Goal: Task Accomplishment & Management: Use online tool/utility

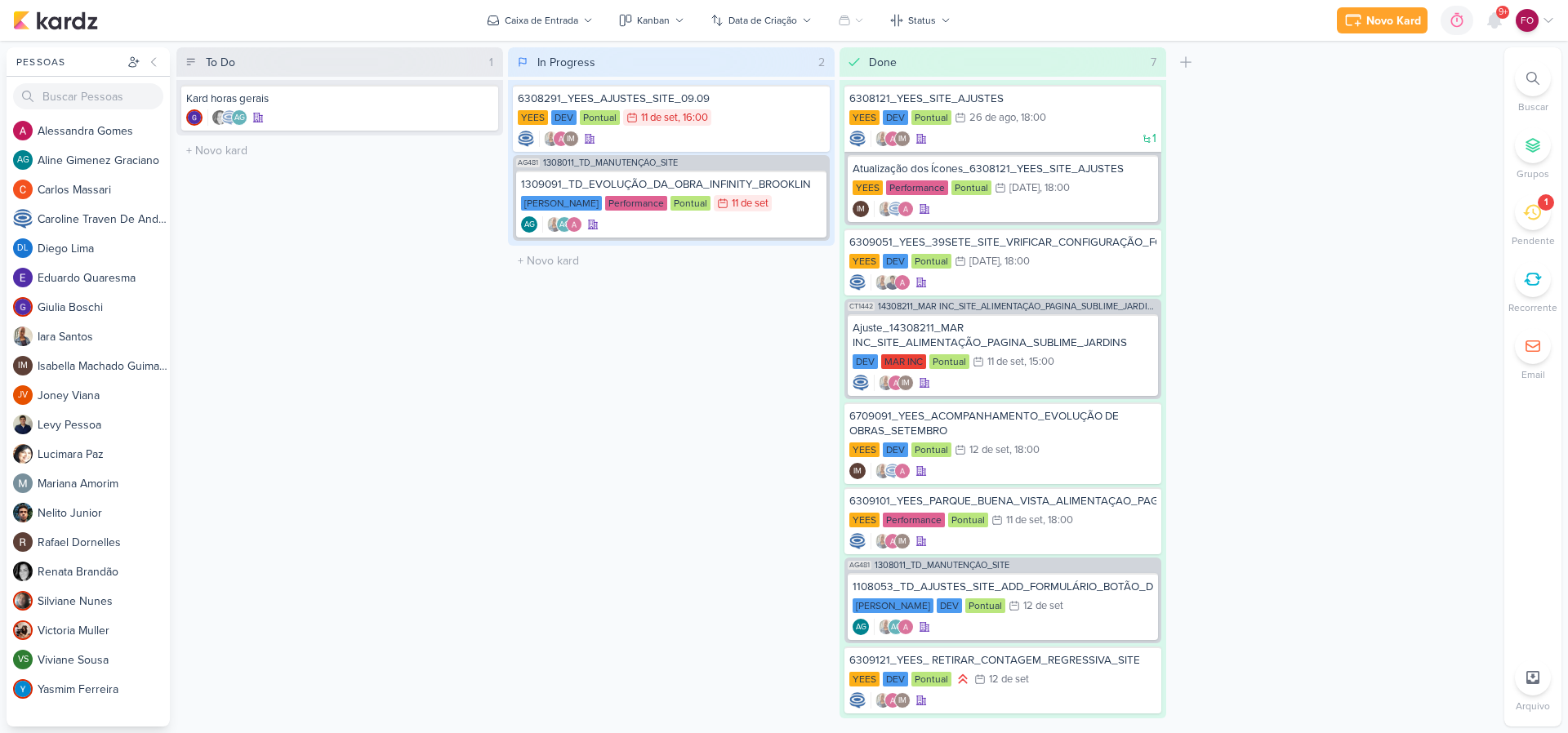
click at [1520, 220] on div "1" at bounding box center [1533, 212] width 36 height 36
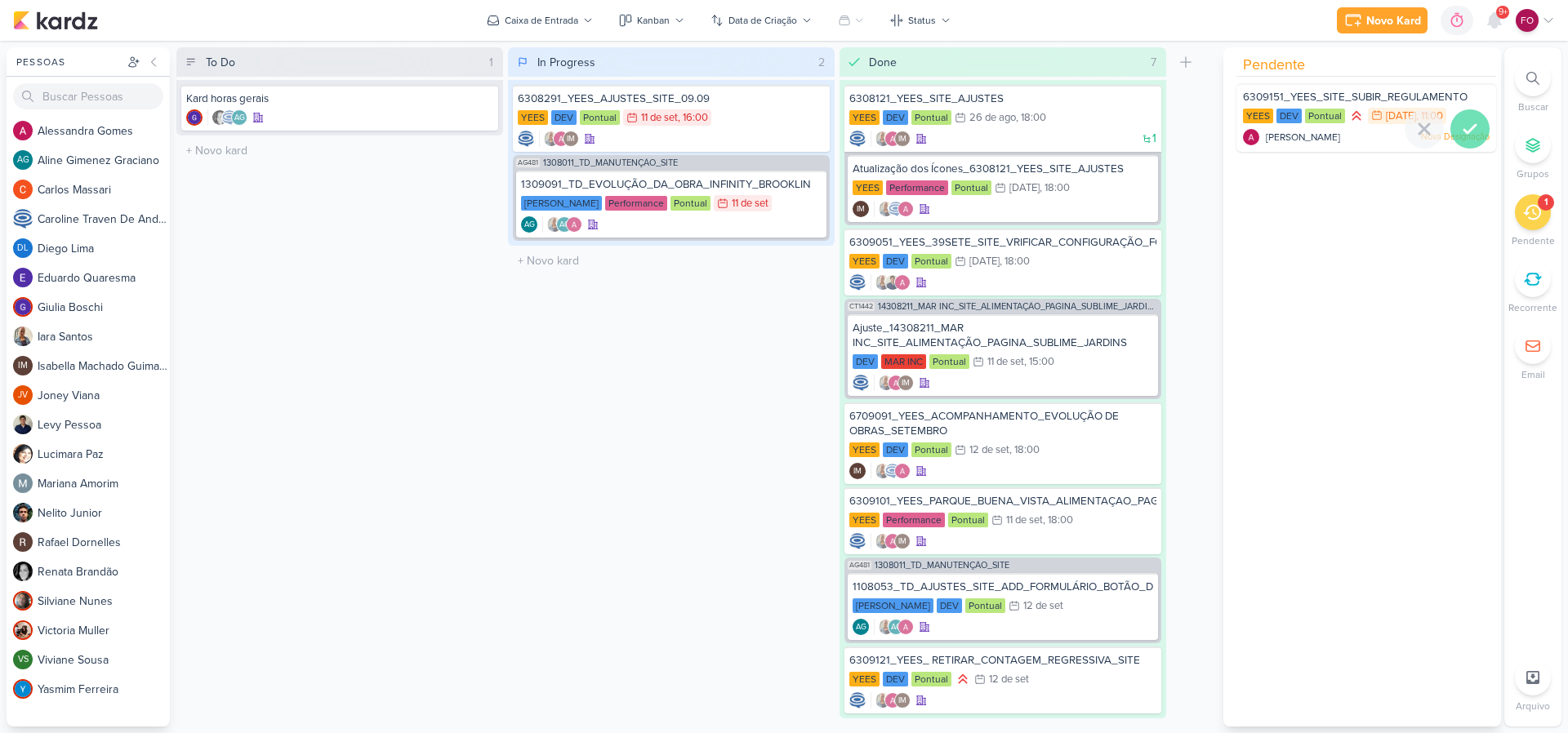
click at [1463, 126] on icon at bounding box center [1469, 129] width 20 height 20
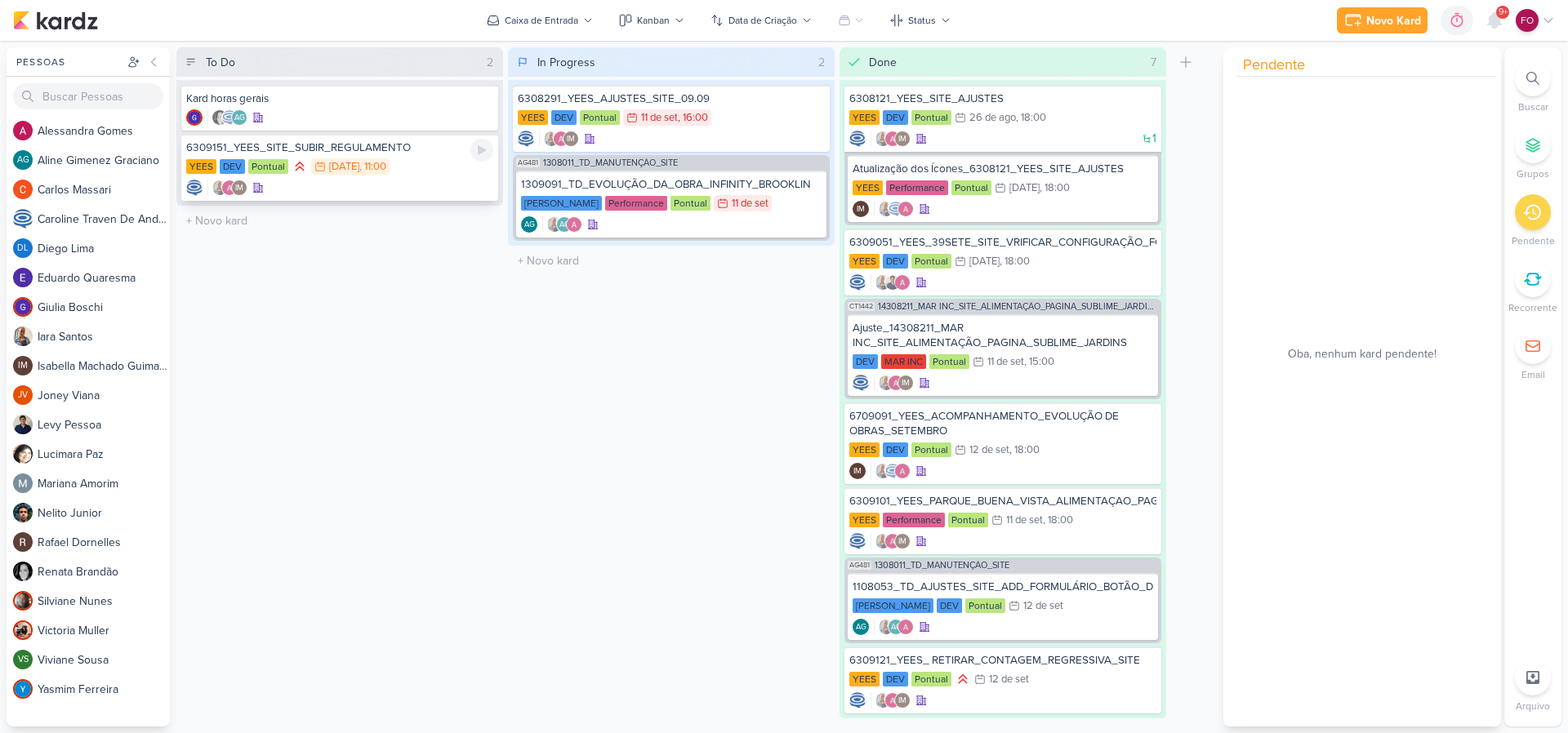
click at [448, 160] on div "YEES DEV Pontual 15/9 15 de set , 11:00" at bounding box center [339, 167] width 307 height 18
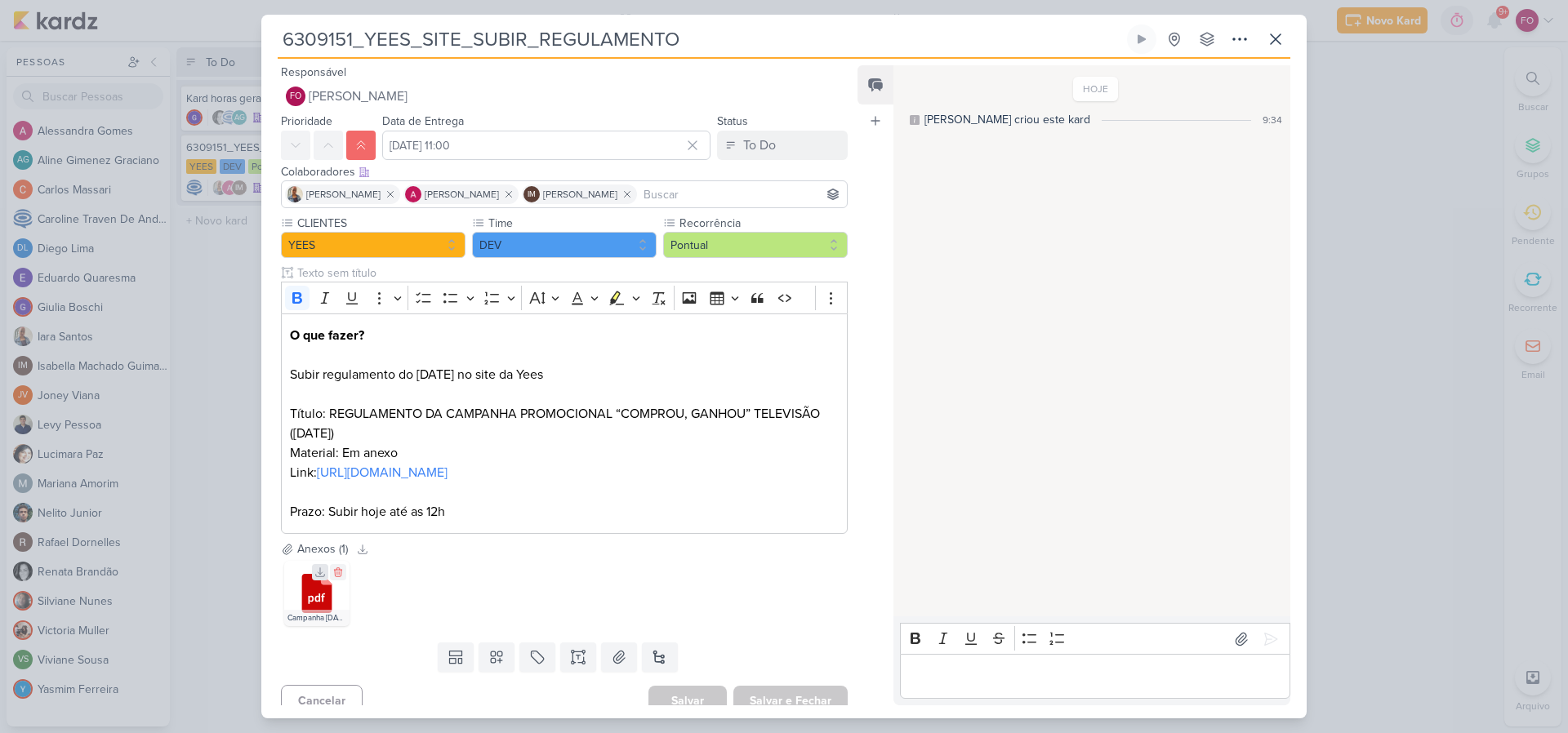
click at [316, 570] on icon at bounding box center [320, 572] width 11 height 11
click at [1141, 41] on icon at bounding box center [1141, 39] width 13 height 13
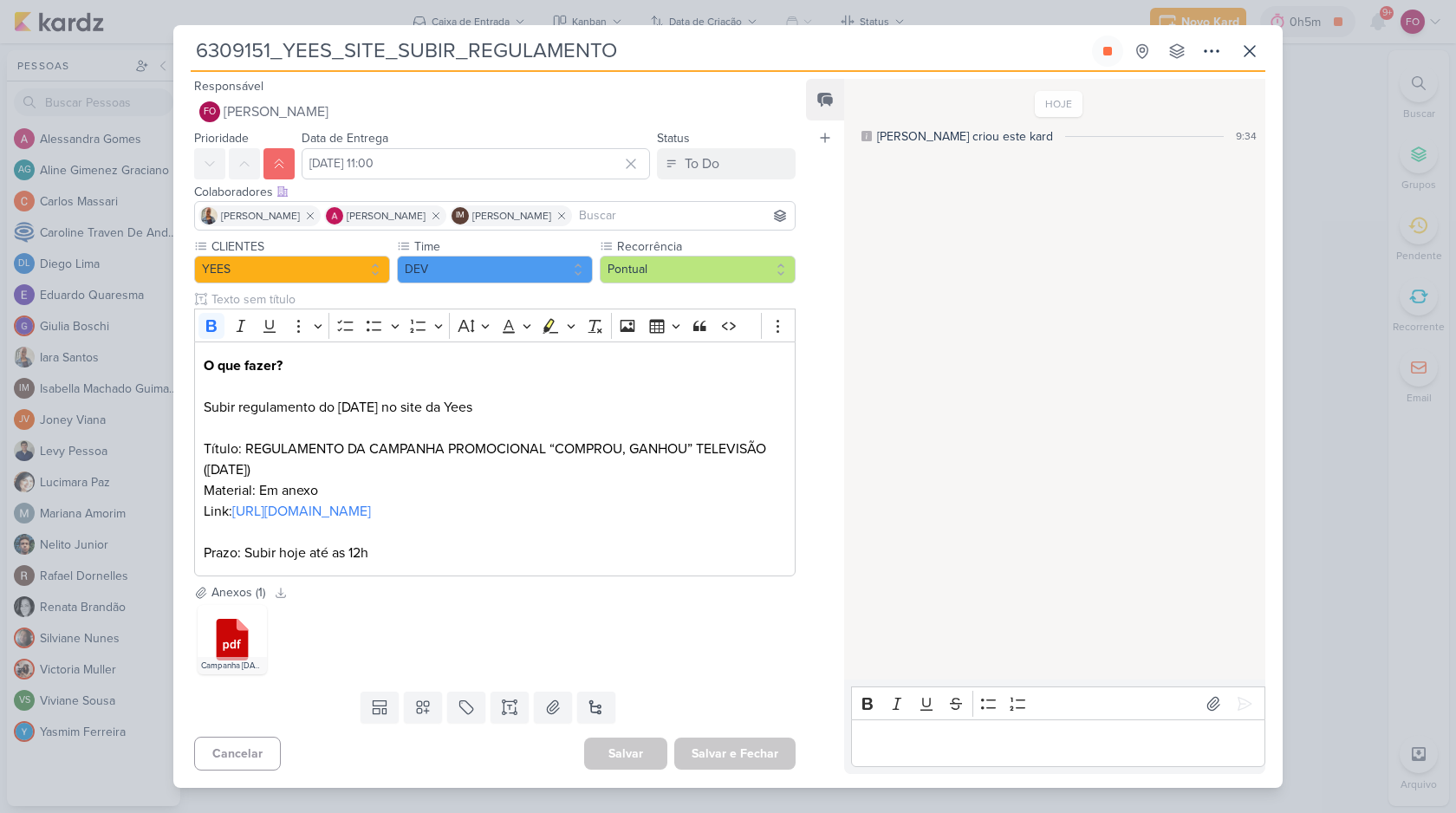
click at [983, 728] on div "Editor editing area: main" at bounding box center [1058, 744] width 414 height 47
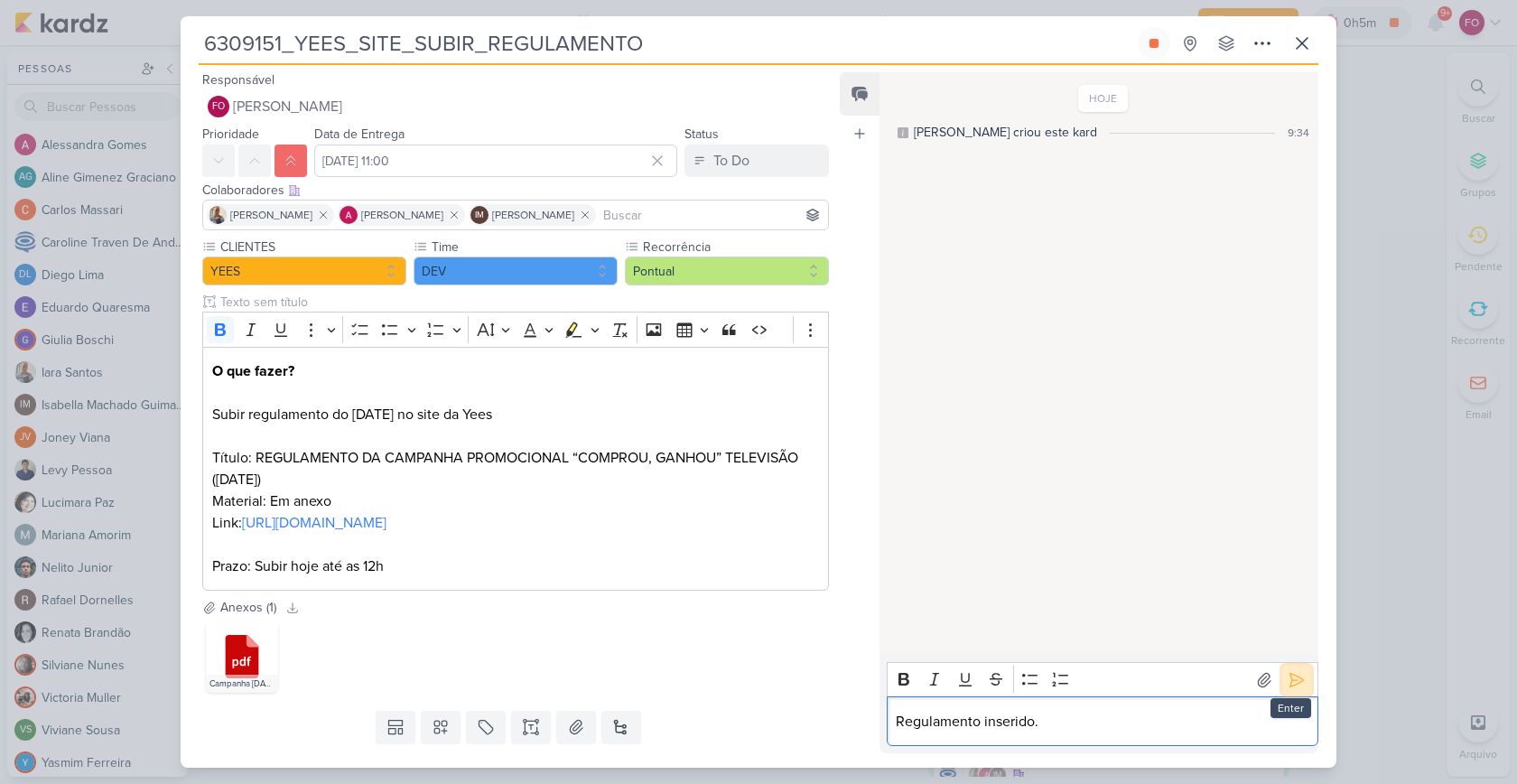
click at [1288, 676] on icon at bounding box center [1296, 679] width 18 height 18
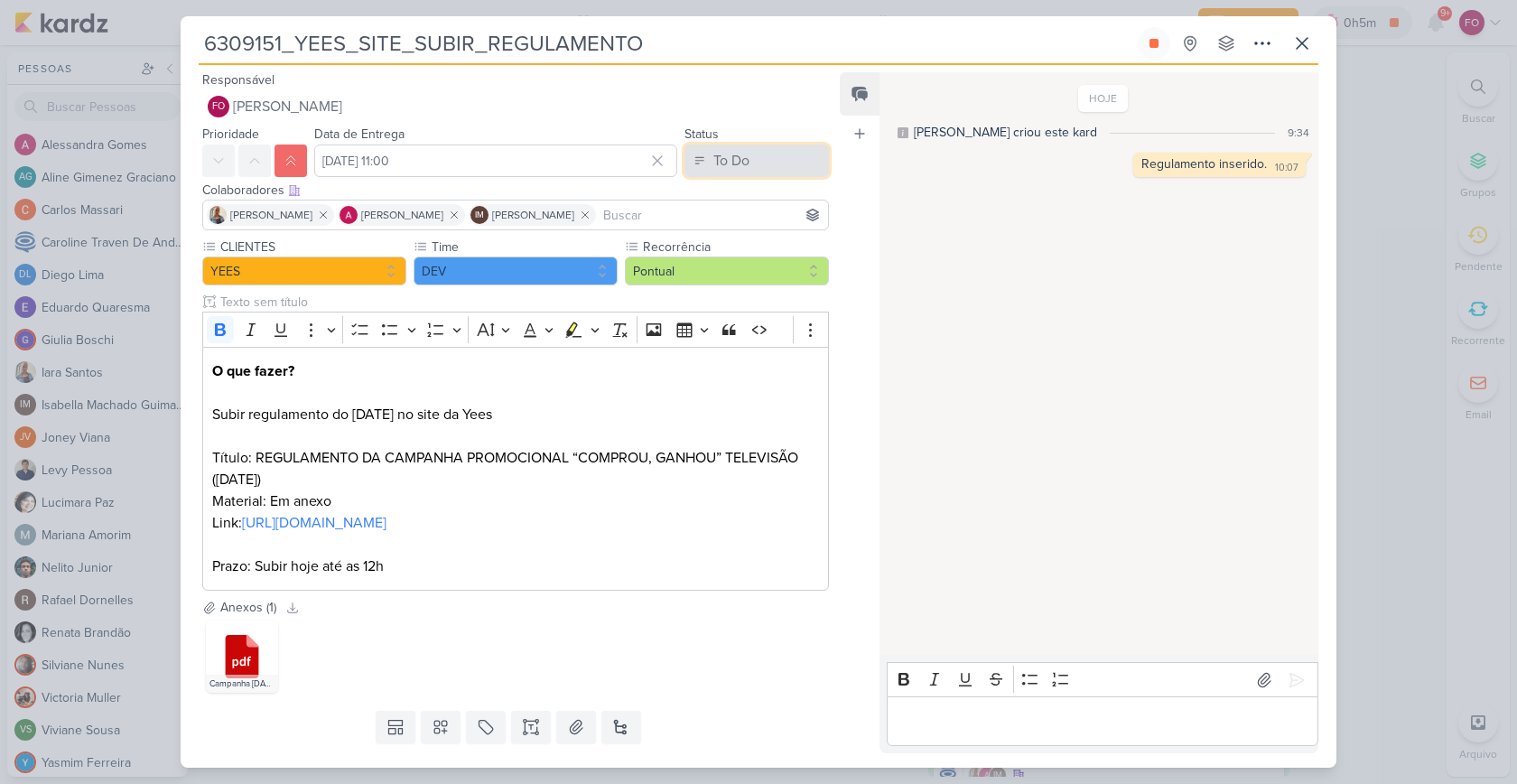
click at [780, 160] on button "To Do" at bounding box center [757, 161] width 144 height 32
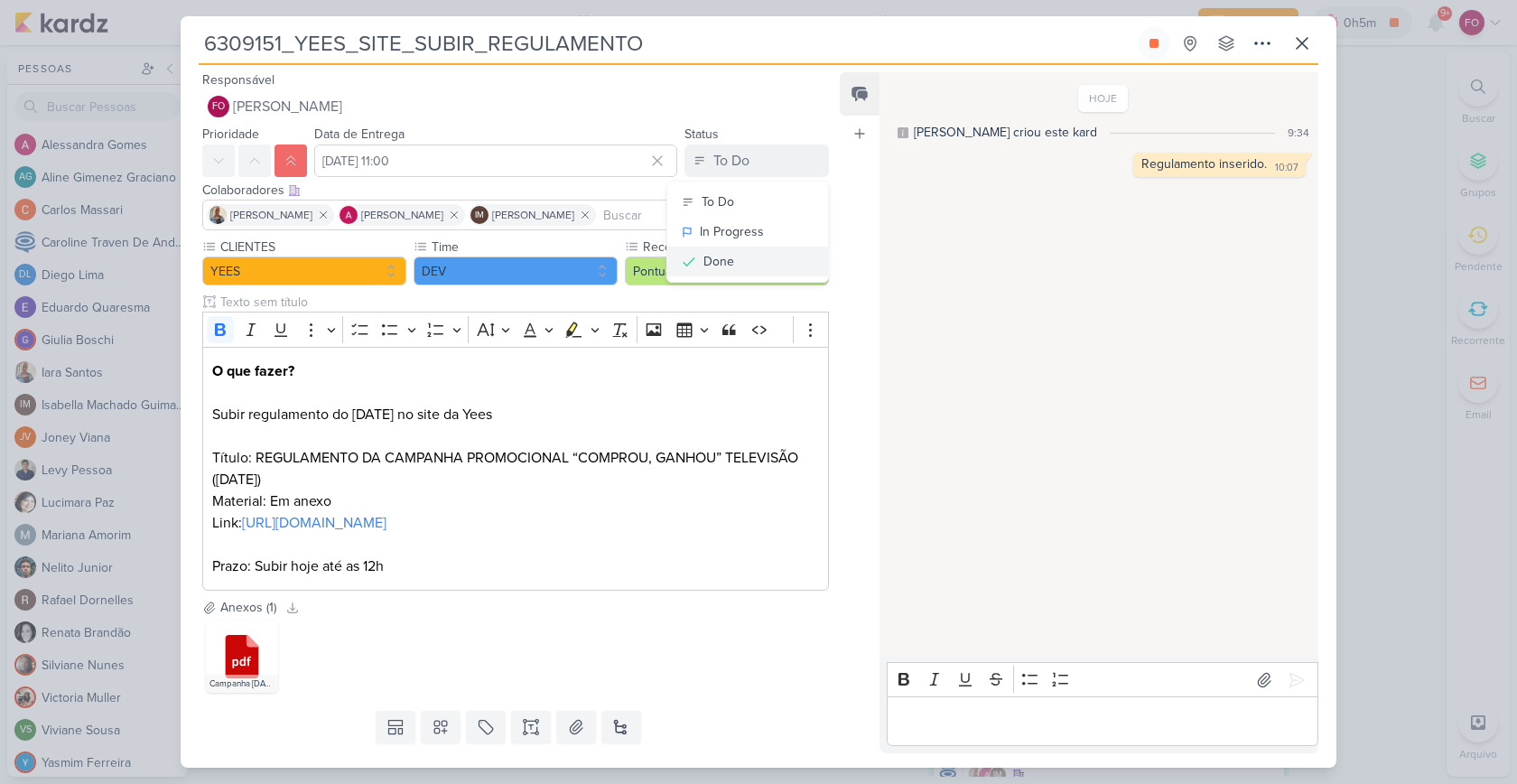
click at [734, 258] on button "Done" at bounding box center [747, 260] width 161 height 29
click at [1157, 42] on icon at bounding box center [1155, 44] width 10 height 10
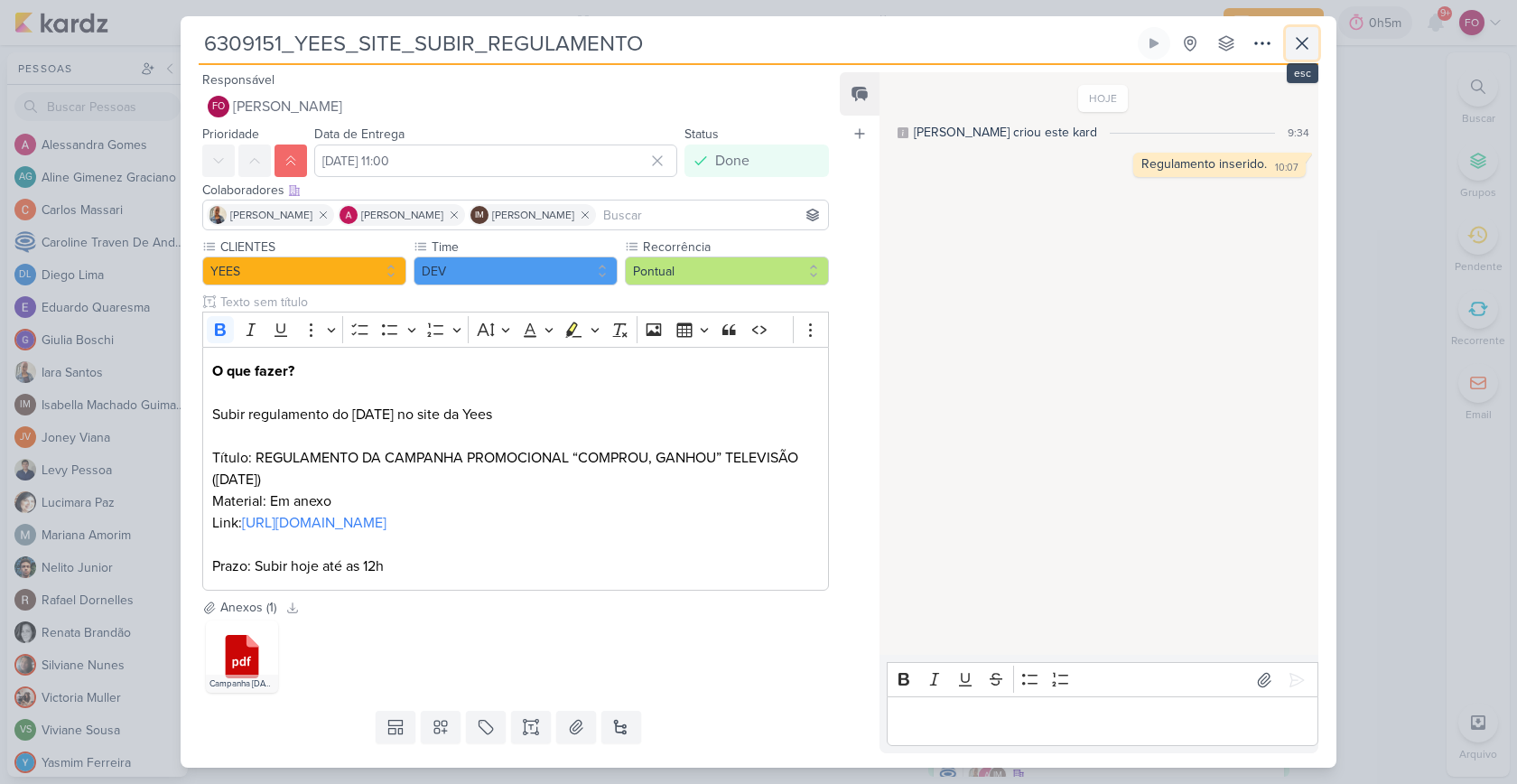
click at [1306, 48] on icon at bounding box center [1302, 43] width 22 height 22
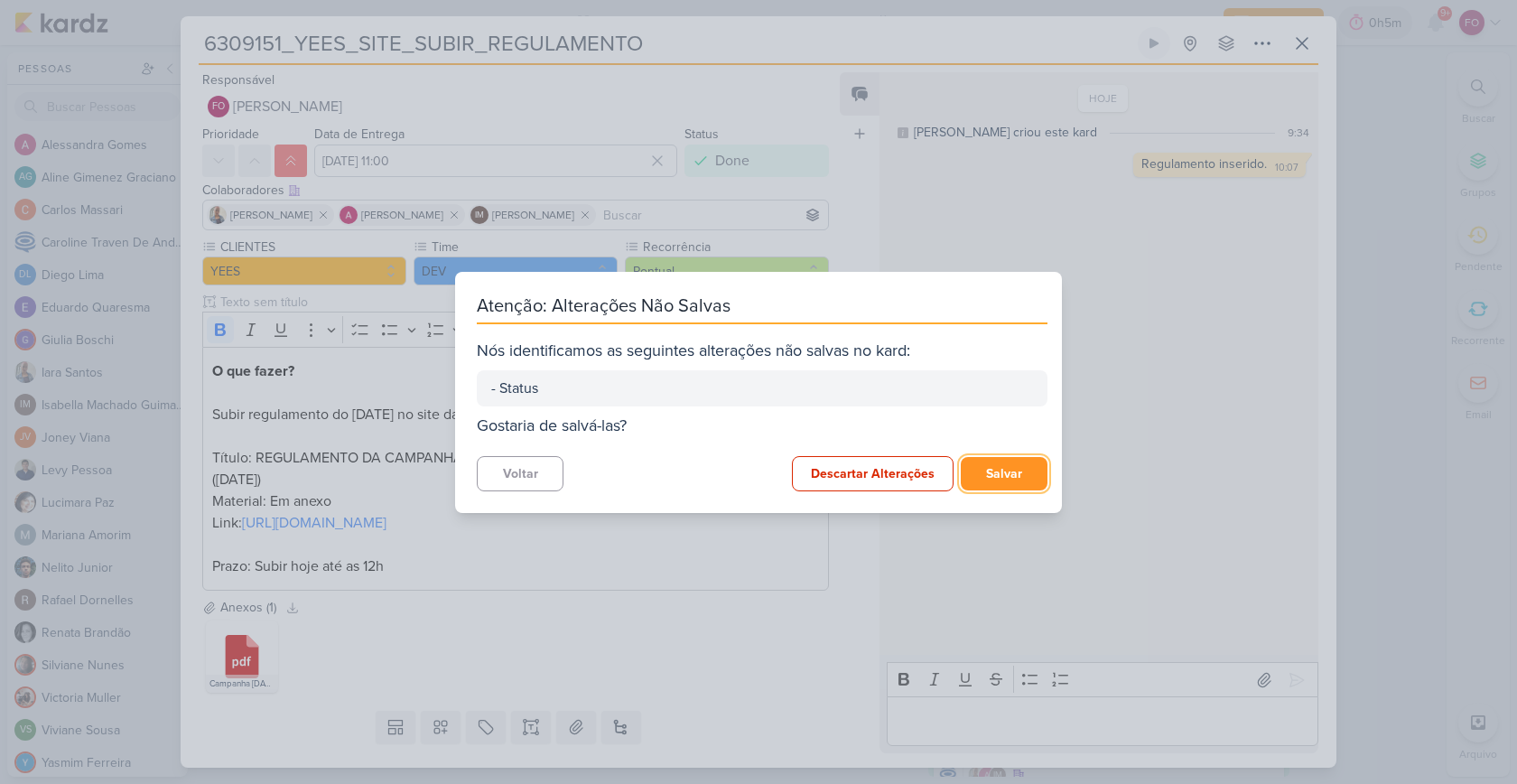
click at [985, 467] on button "Salvar" at bounding box center [1004, 473] width 86 height 33
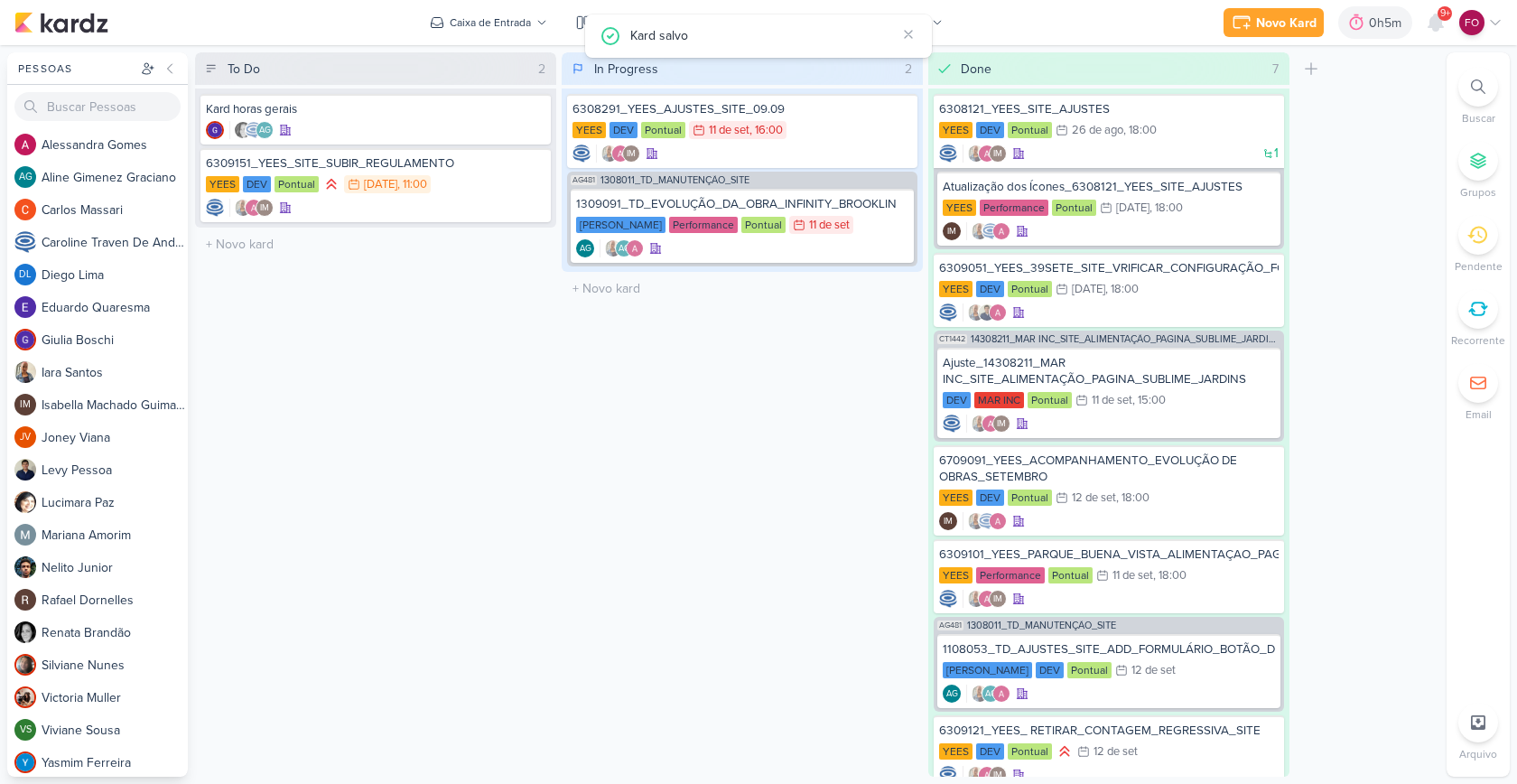
click at [624, 383] on div "In Progress 2 Mover Para Esquerda Mover Para Direita Deletar 6308291_YEES_AJUST…" at bounding box center [742, 414] width 361 height 724
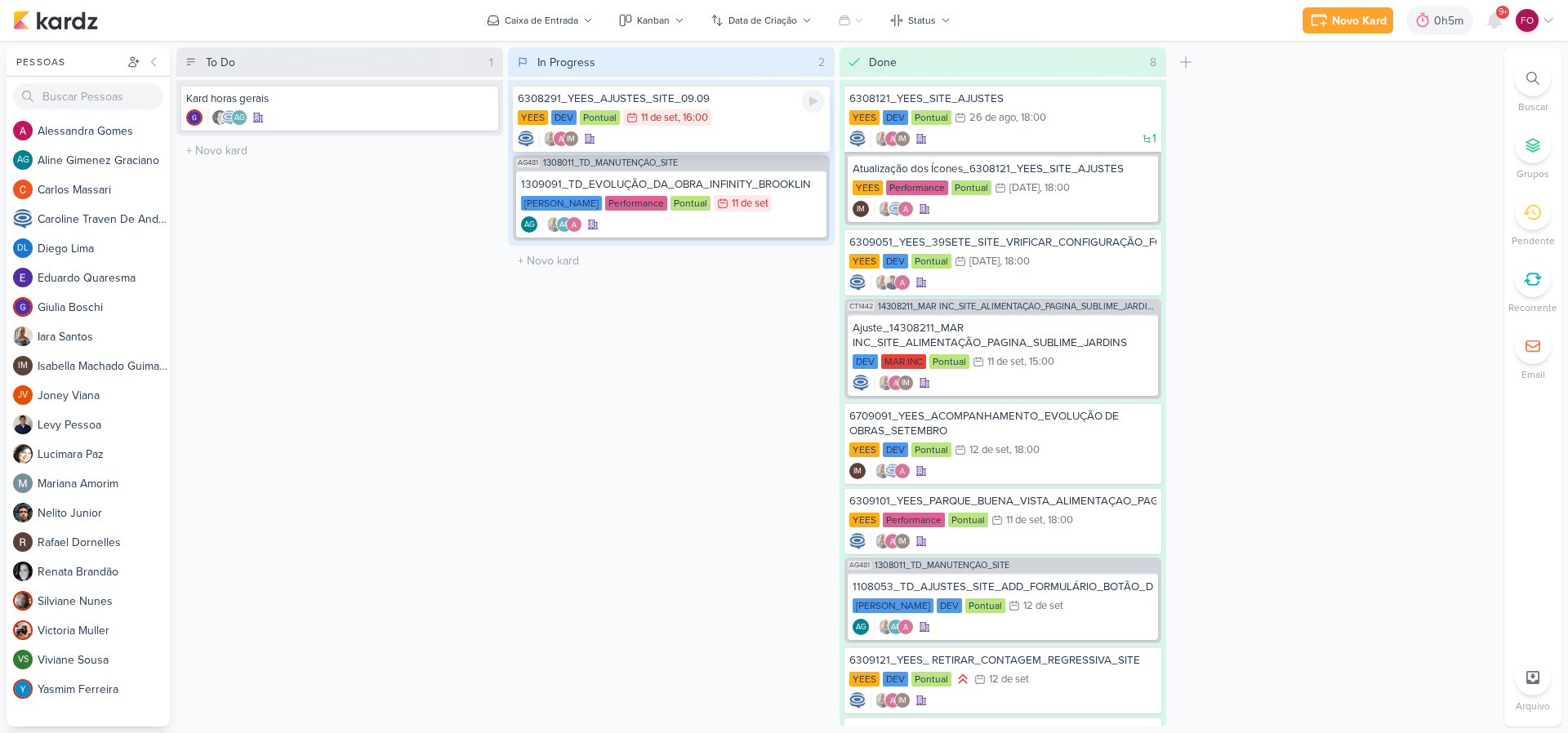
click at [787, 125] on div "YEES DEV Pontual 11/9 [DATE] 16:00" at bounding box center [670, 118] width 307 height 18
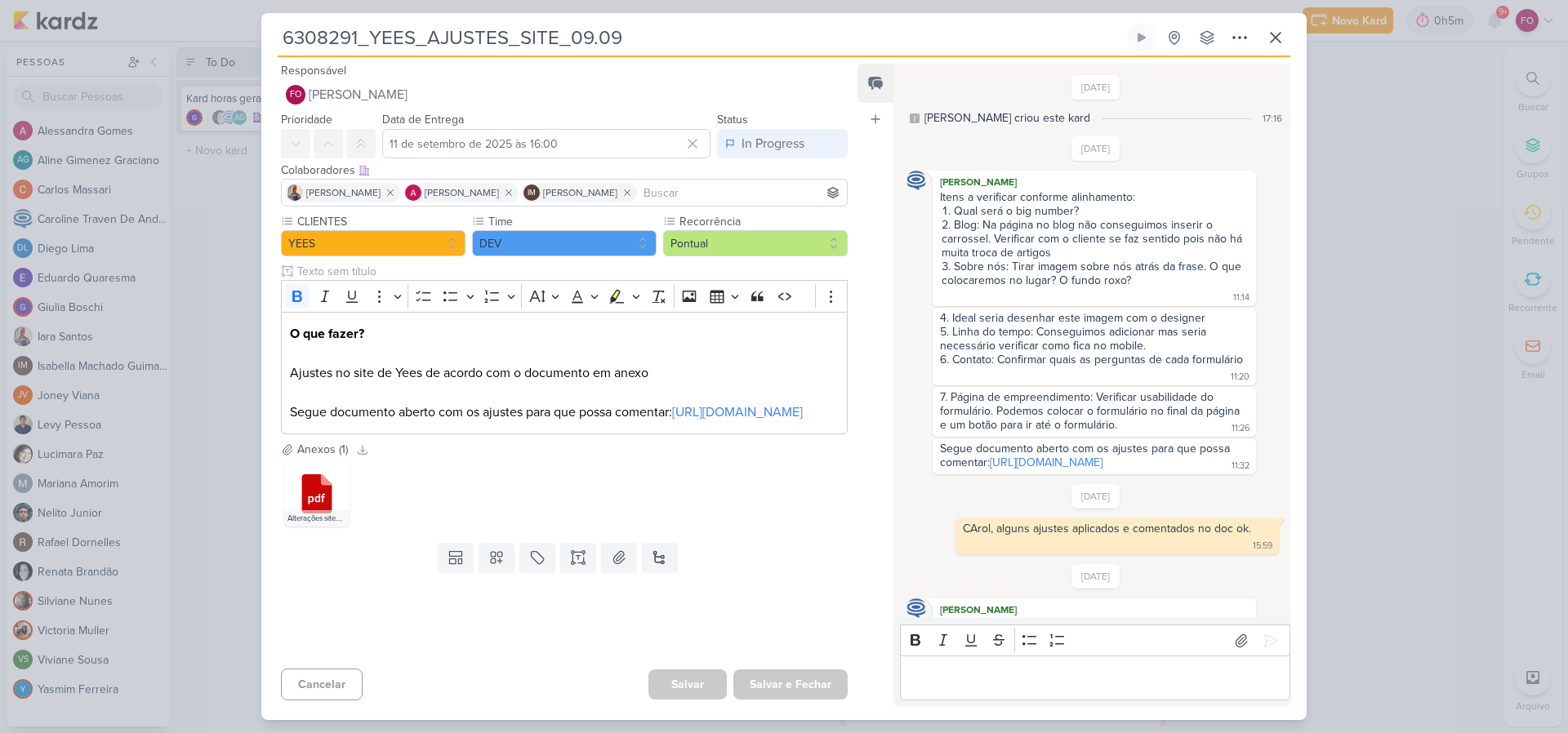
scroll to position [337, 0]
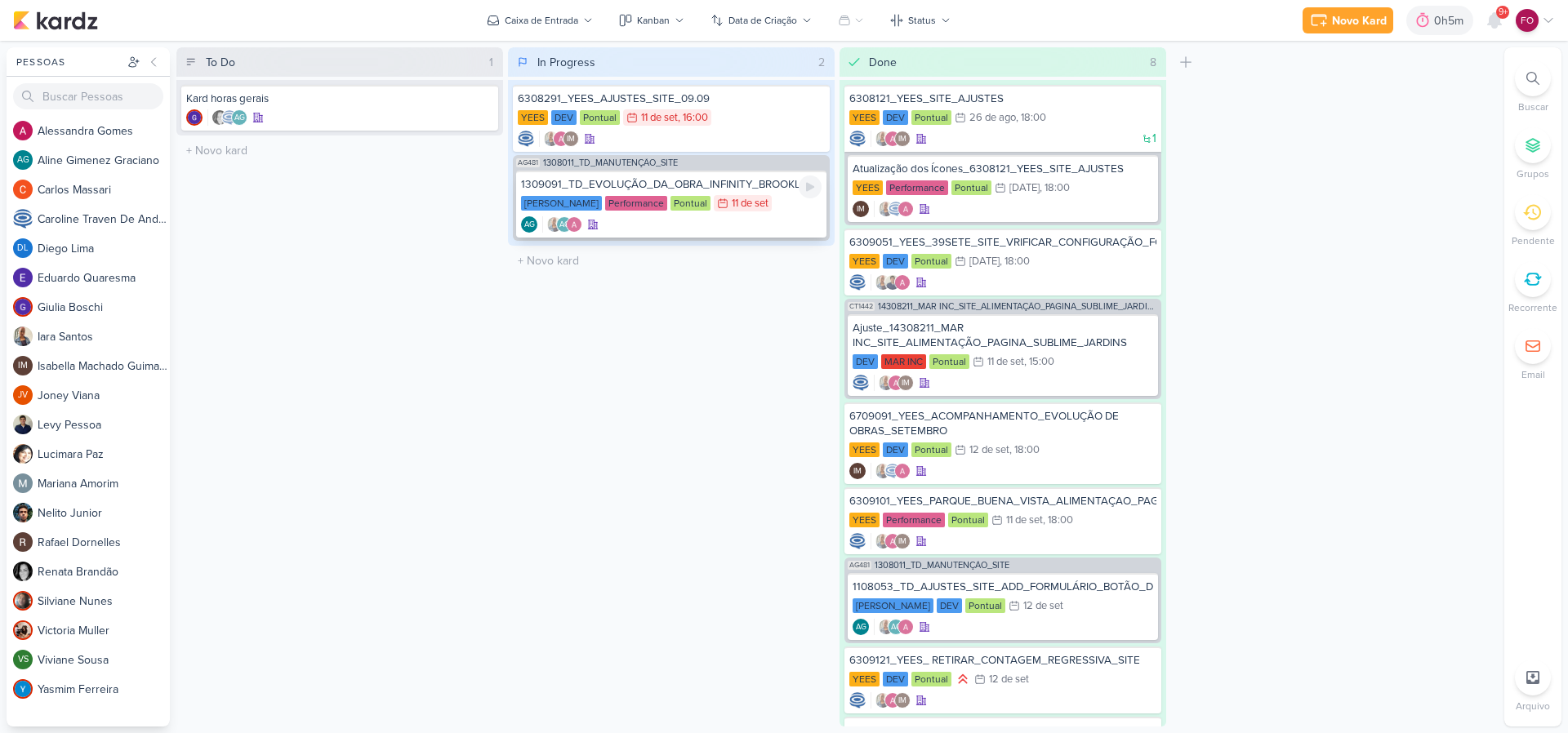
click at [778, 205] on div "[PERSON_NAME] Performance Pontual 11/9 [DATE]" at bounding box center [671, 204] width 301 height 18
click at [1443, 21] on div "0h5m" at bounding box center [1451, 21] width 34 height 17
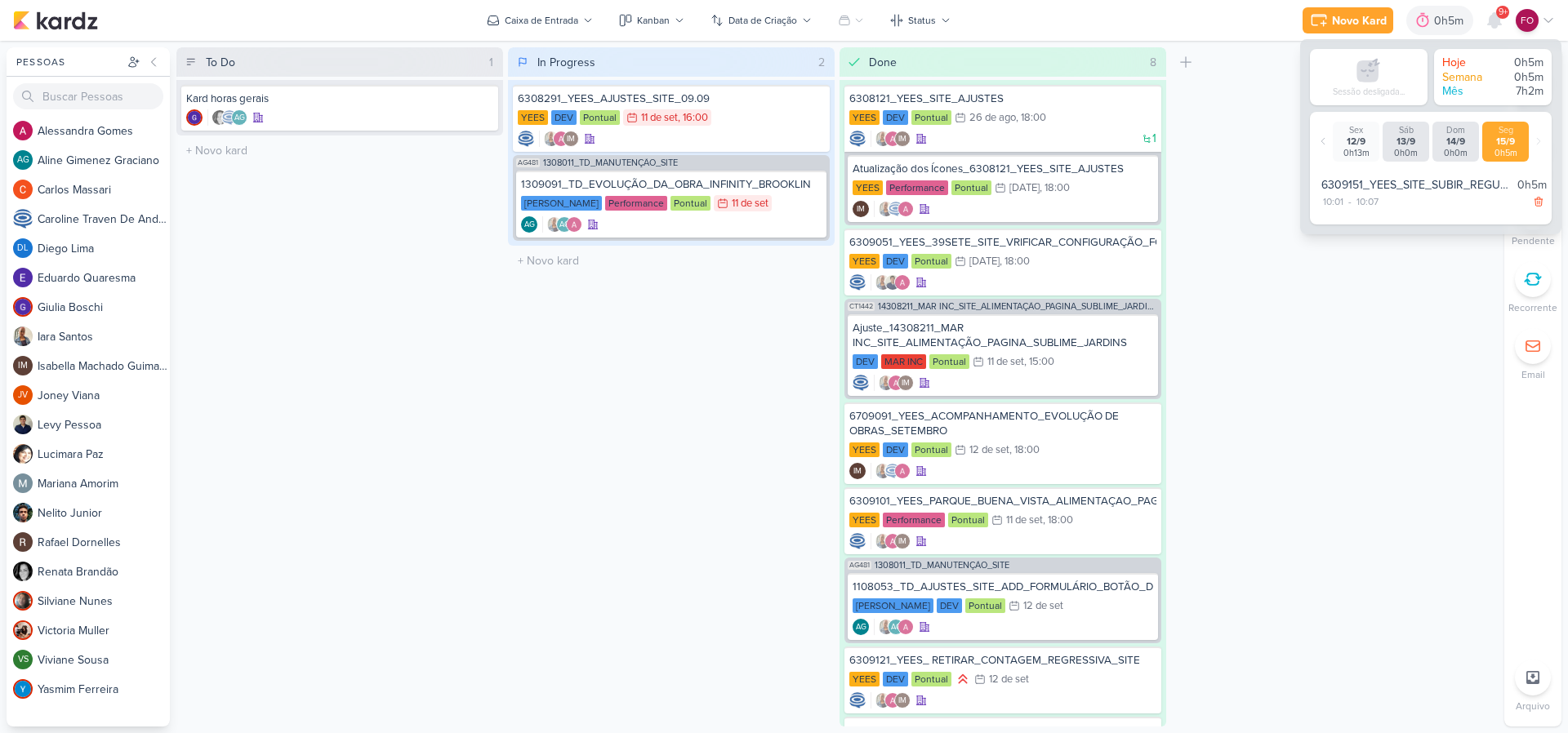
click at [1306, 441] on div "To Do 1 Mover Para Esquerda Mover Para Direita [GEOGRAPHIC_DATA] Kard horas ger…" at bounding box center [837, 387] width 1321 height 680
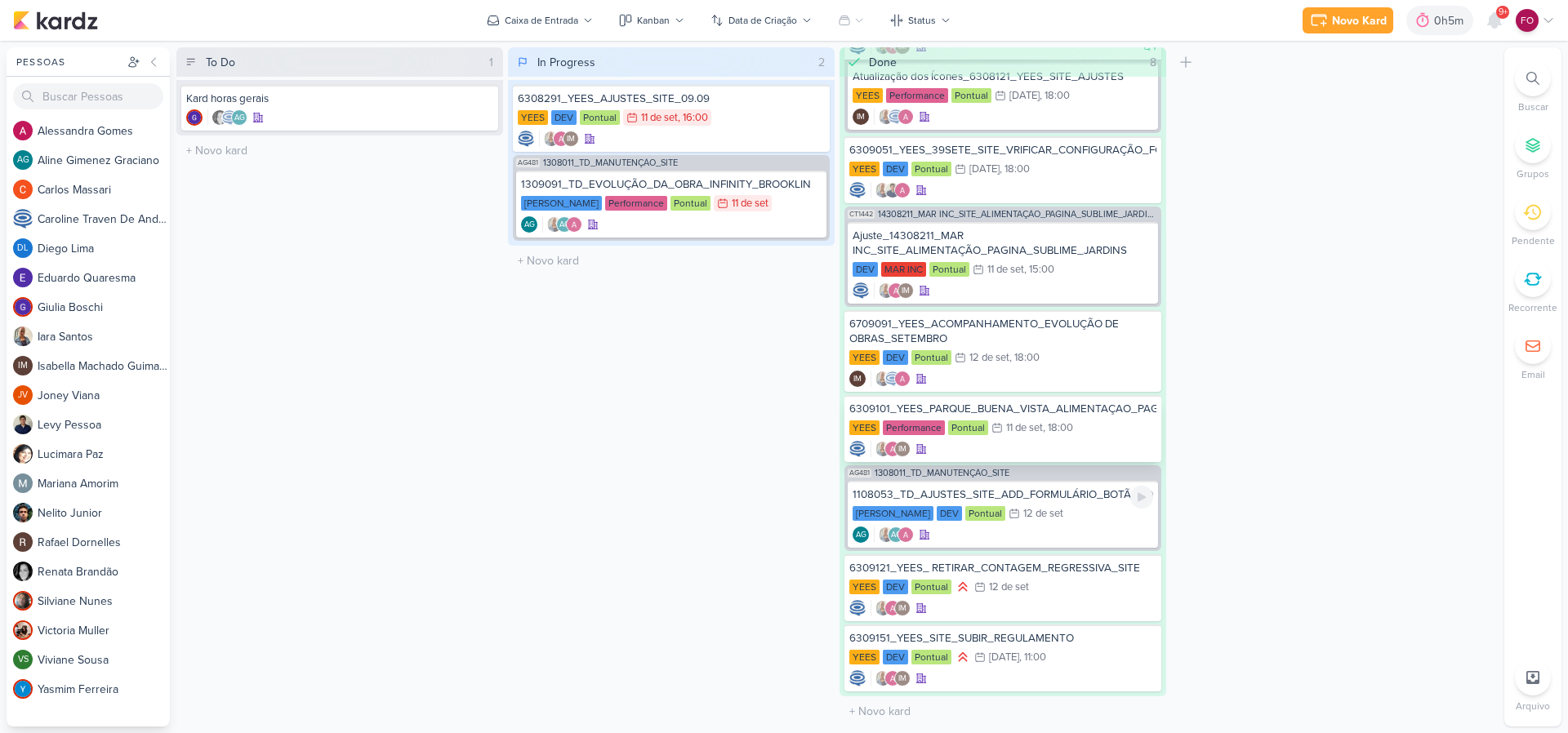
scroll to position [0, 0]
